Goal: Submit feedback/report problem

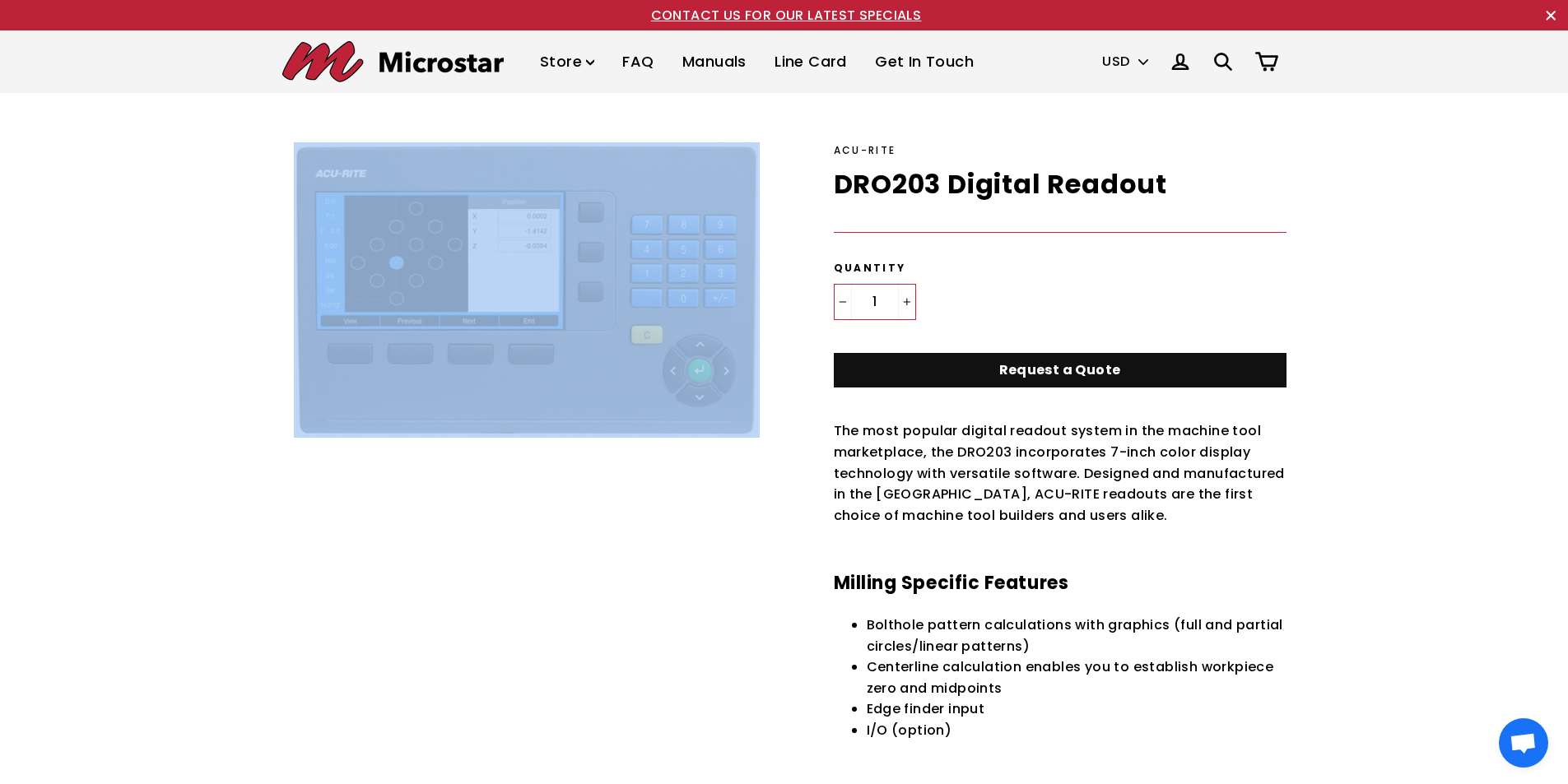
click at [907, 68] on link "Get In Touch" at bounding box center [925, 62] width 123 height 49
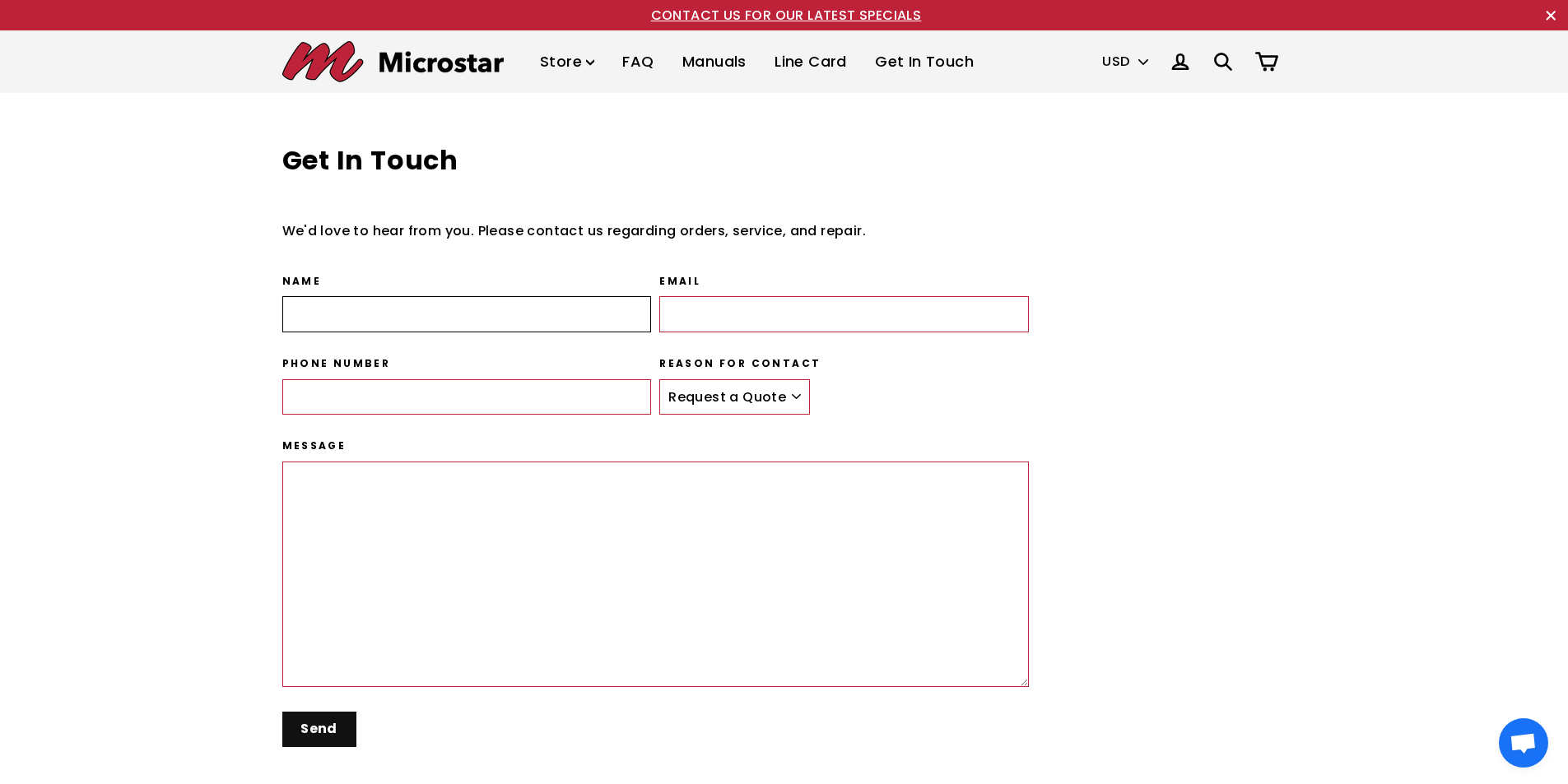
click at [330, 316] on input "Name" at bounding box center [467, 314] width 370 height 36
click at [349, 307] on input "Name" at bounding box center [467, 314] width 370 height 36
type input "[PERSON_NAME]"
type input "[EMAIL_ADDRESS][DOMAIN_NAME]"
type input "6108492835"
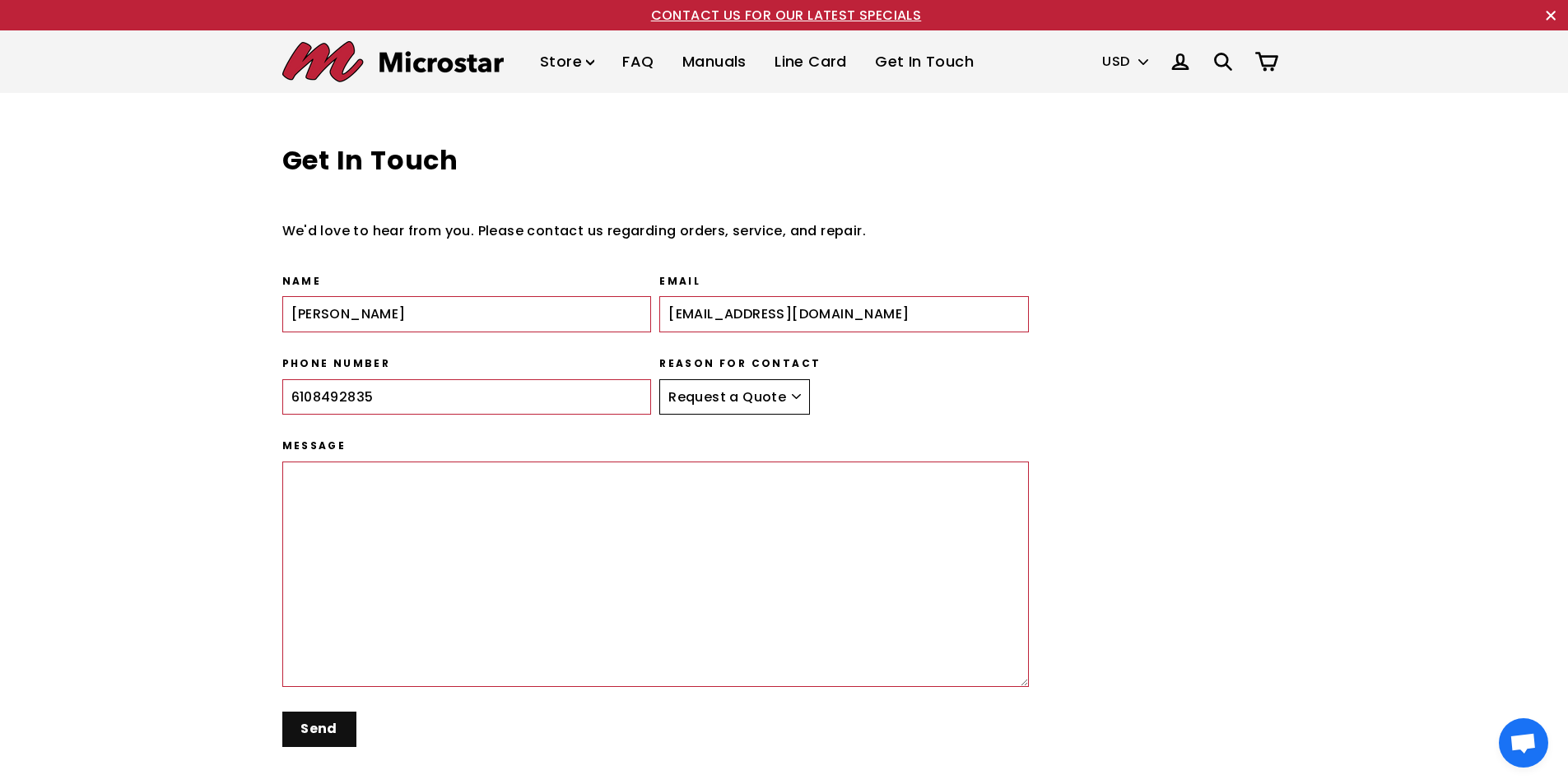
click at [797, 391] on select "Request a Quote Place an Order Service Repair General" at bounding box center [735, 398] width 151 height 36
select select "Repair"
click at [660, 380] on select "Request a Quote Place an Order Service Repair General" at bounding box center [735, 398] width 151 height 36
click at [386, 513] on textarea "Message" at bounding box center [656, 575] width 748 height 226
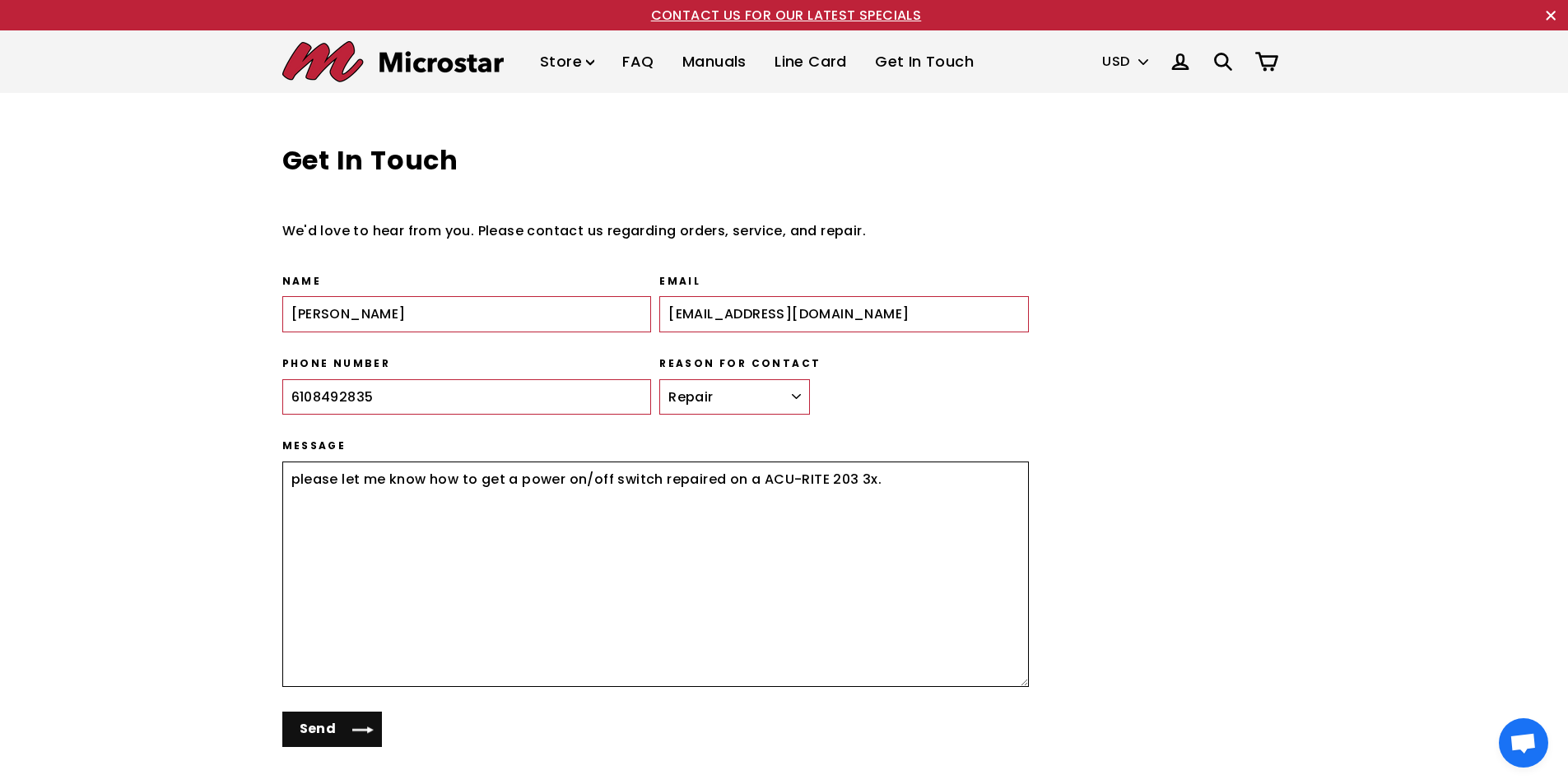
type textarea "please let me know how to get a power on/off switch repaired on a ACU-RITE 203 …"
click at [309, 730] on input "Send" at bounding box center [332, 728] width 100 height 35
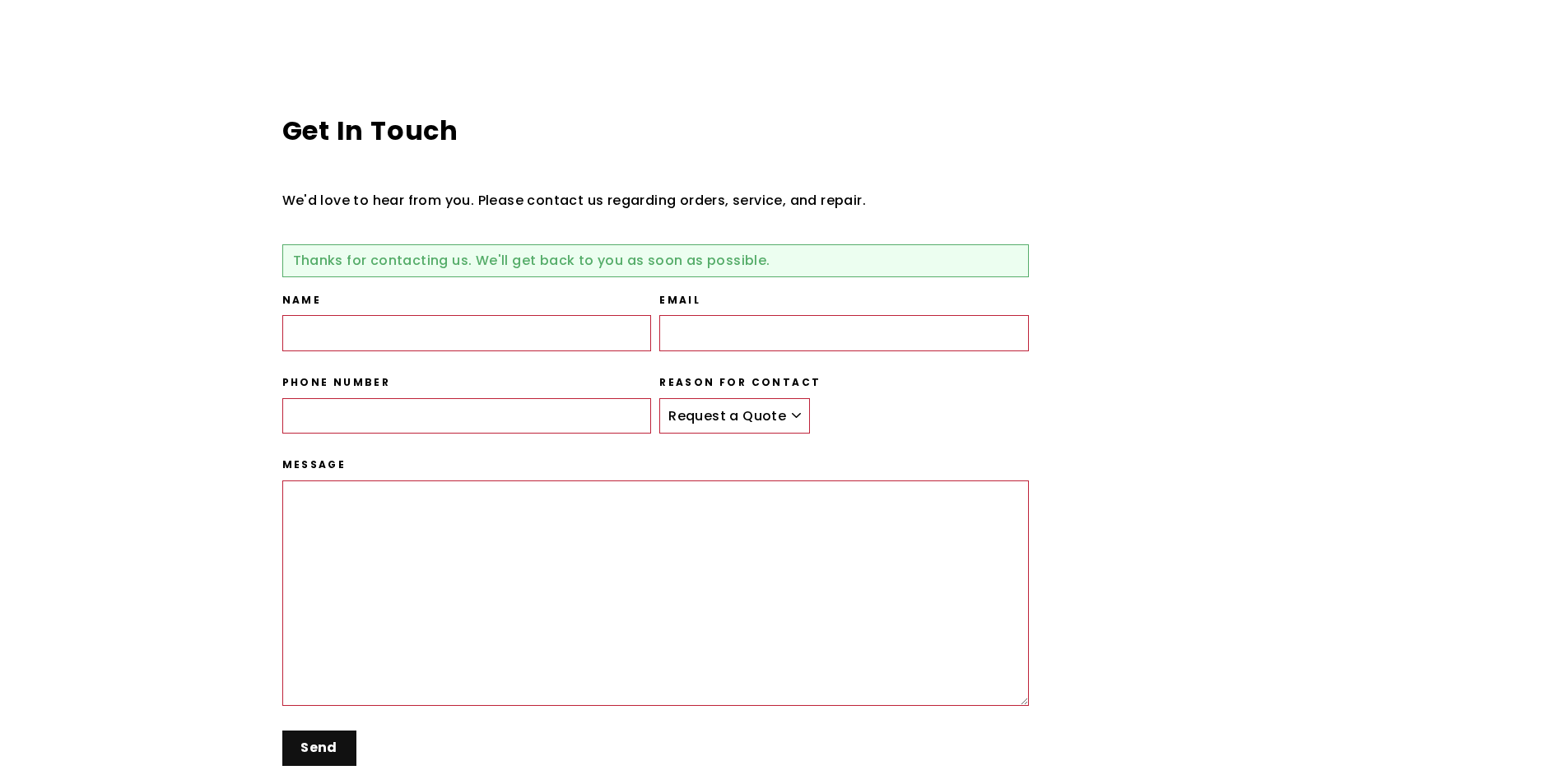
scroll to position [245, 0]
